Goal: Task Accomplishment & Management: Use online tool/utility

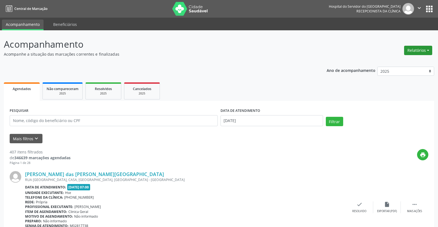
click at [413, 52] on button "Relatórios" at bounding box center [418, 50] width 28 height 9
click at [402, 61] on link "Agendamentos" at bounding box center [403, 62] width 59 height 8
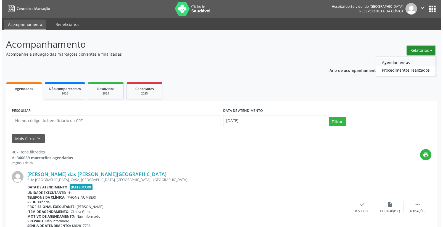
select select "7"
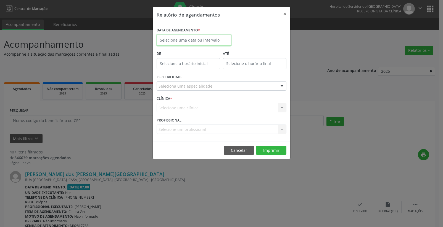
click at [191, 39] on input "text" at bounding box center [193, 40] width 74 height 11
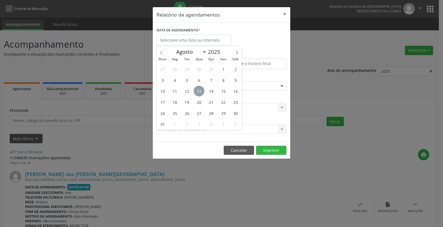
click at [198, 89] on span "13" at bounding box center [198, 91] width 11 height 11
type input "[DATE]"
click at [198, 89] on span "13" at bounding box center [198, 91] width 11 height 11
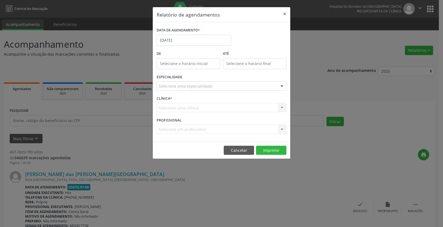
type input "12:00"
click at [182, 63] on input "12:00" at bounding box center [187, 63] width 63 height 11
click at [172, 74] on input "12" at bounding box center [177, 75] width 42 height 11
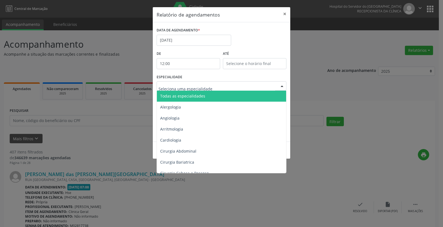
click at [180, 95] on span "Todas as especialidades" at bounding box center [182, 96] width 45 height 5
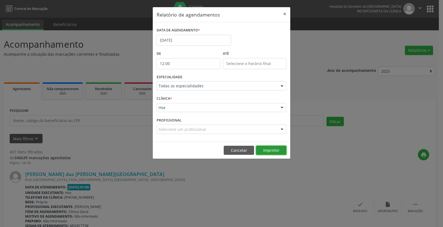
click at [268, 150] on button "Imprimir" at bounding box center [271, 150] width 30 height 9
